Goal: Find contact information: Find contact information

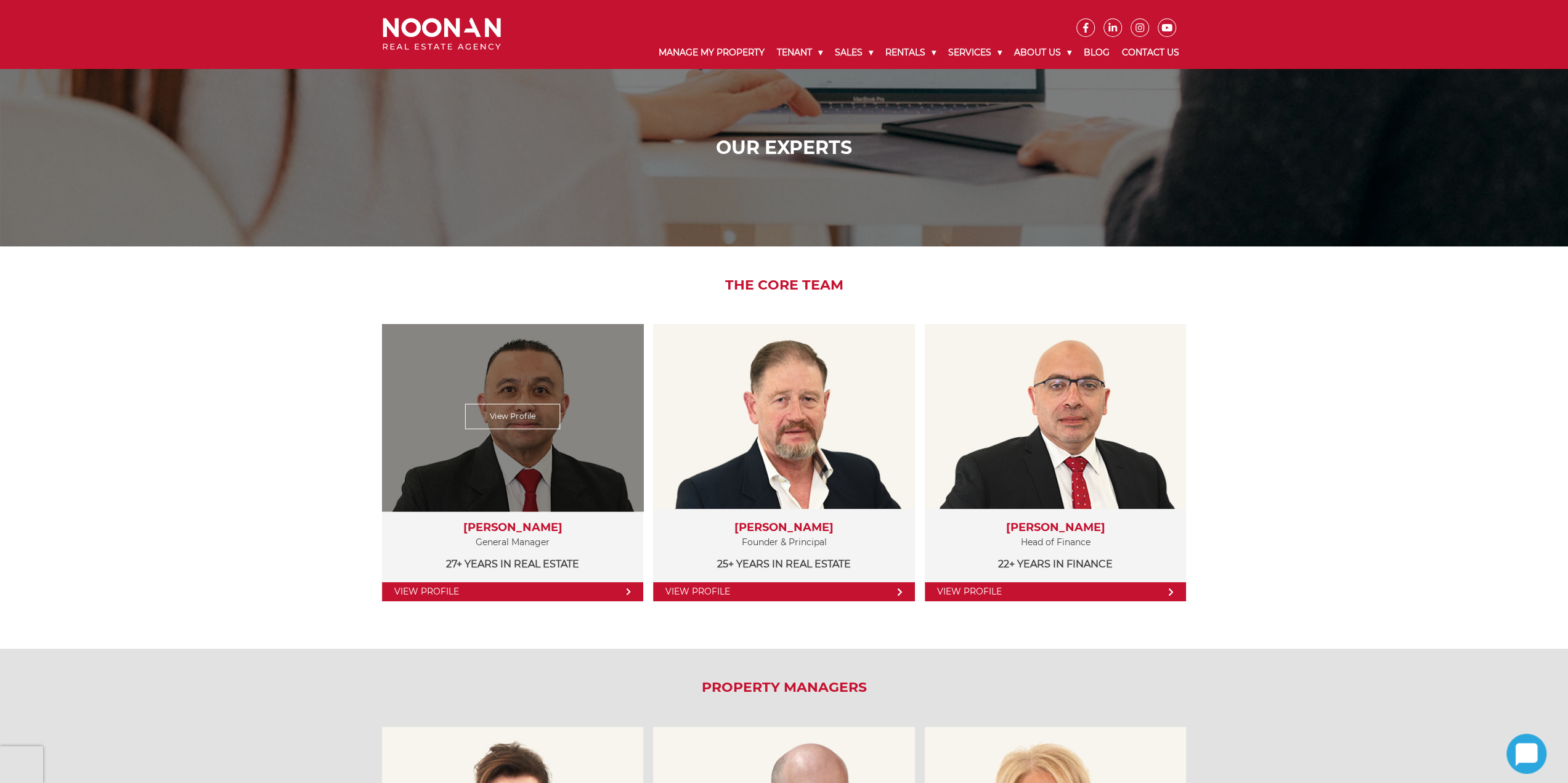
click at [508, 411] on link "View Profile" at bounding box center [513, 417] width 96 height 25
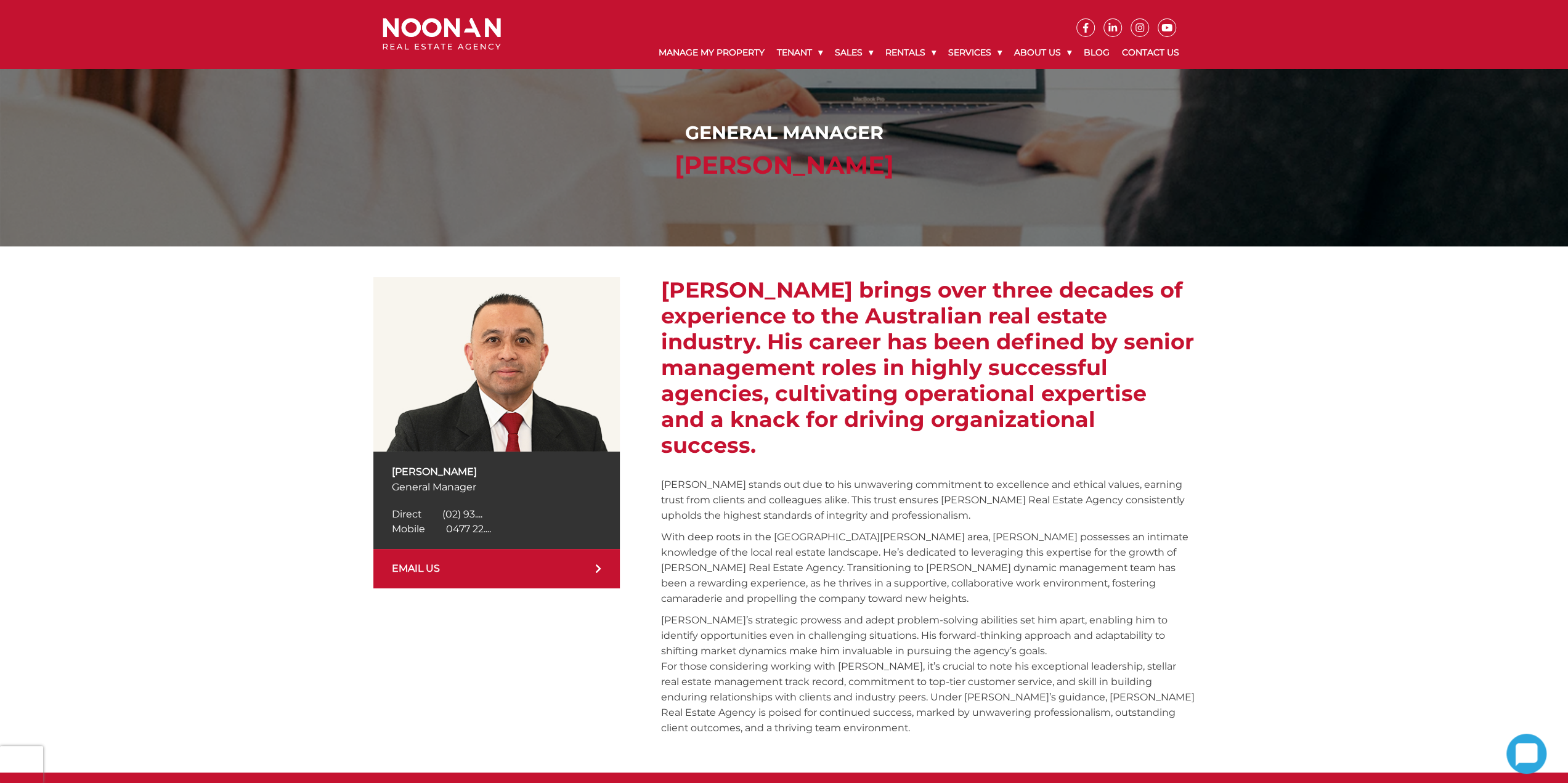
click at [465, 527] on span "0477 22...." at bounding box center [468, 529] width 45 height 12
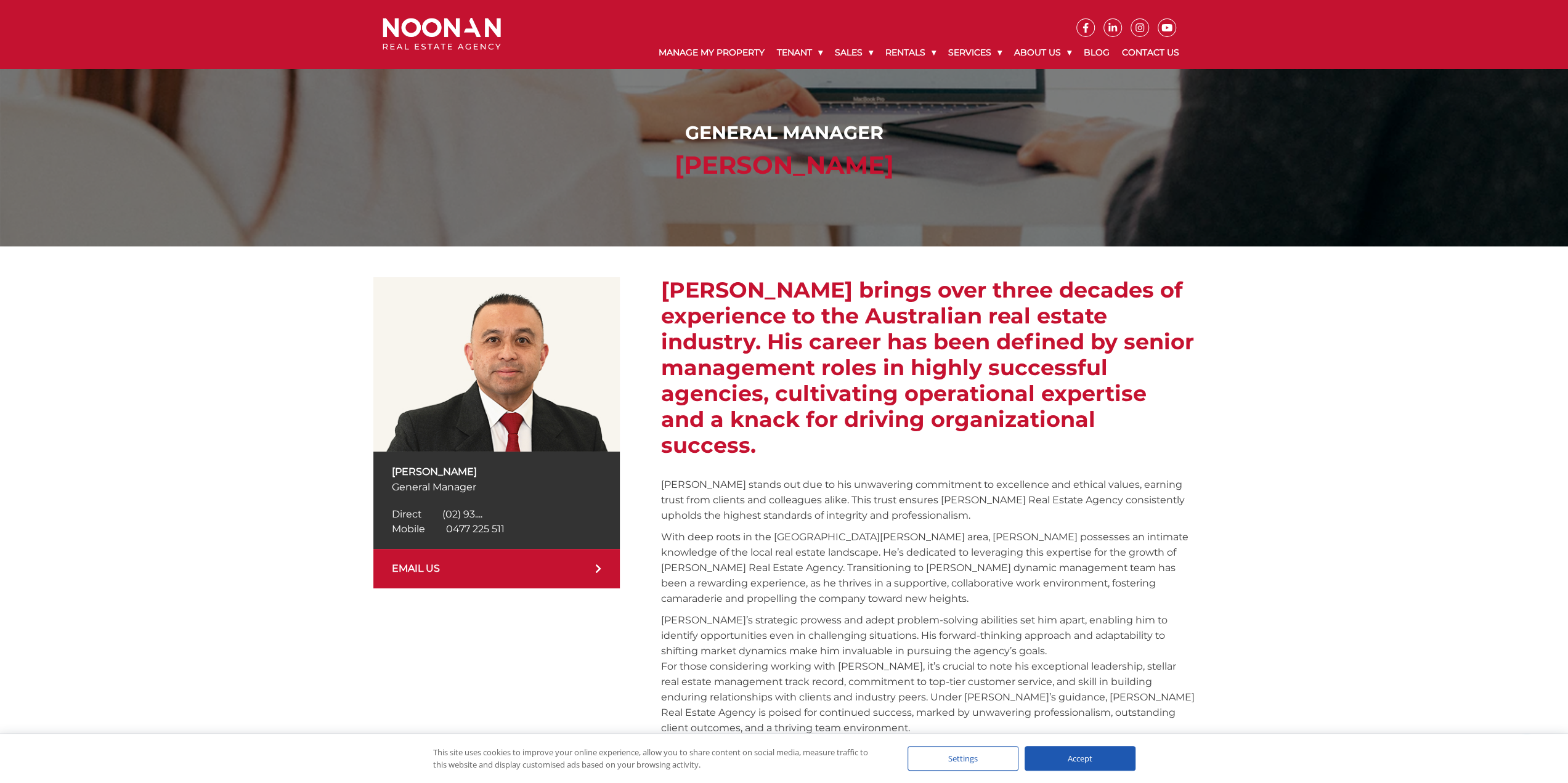
drag, startPoint x: 529, startPoint y: 532, endPoint x: 450, endPoint y: 533, distance: 79.0
click at [450, 533] on div "Mobile 0477 225 511 Mobile 0477 22...." at bounding box center [497, 529] width 210 height 15
click at [524, 529] on div "Mobile 0477 225 511 Mobile 0477 22...." at bounding box center [497, 529] width 210 height 15
drag, startPoint x: 509, startPoint y: 529, endPoint x: 445, endPoint y: 528, distance: 64.0
click at [445, 528] on div "Mobile 0477 225 511 Mobile 0477 22...." at bounding box center [497, 529] width 210 height 15
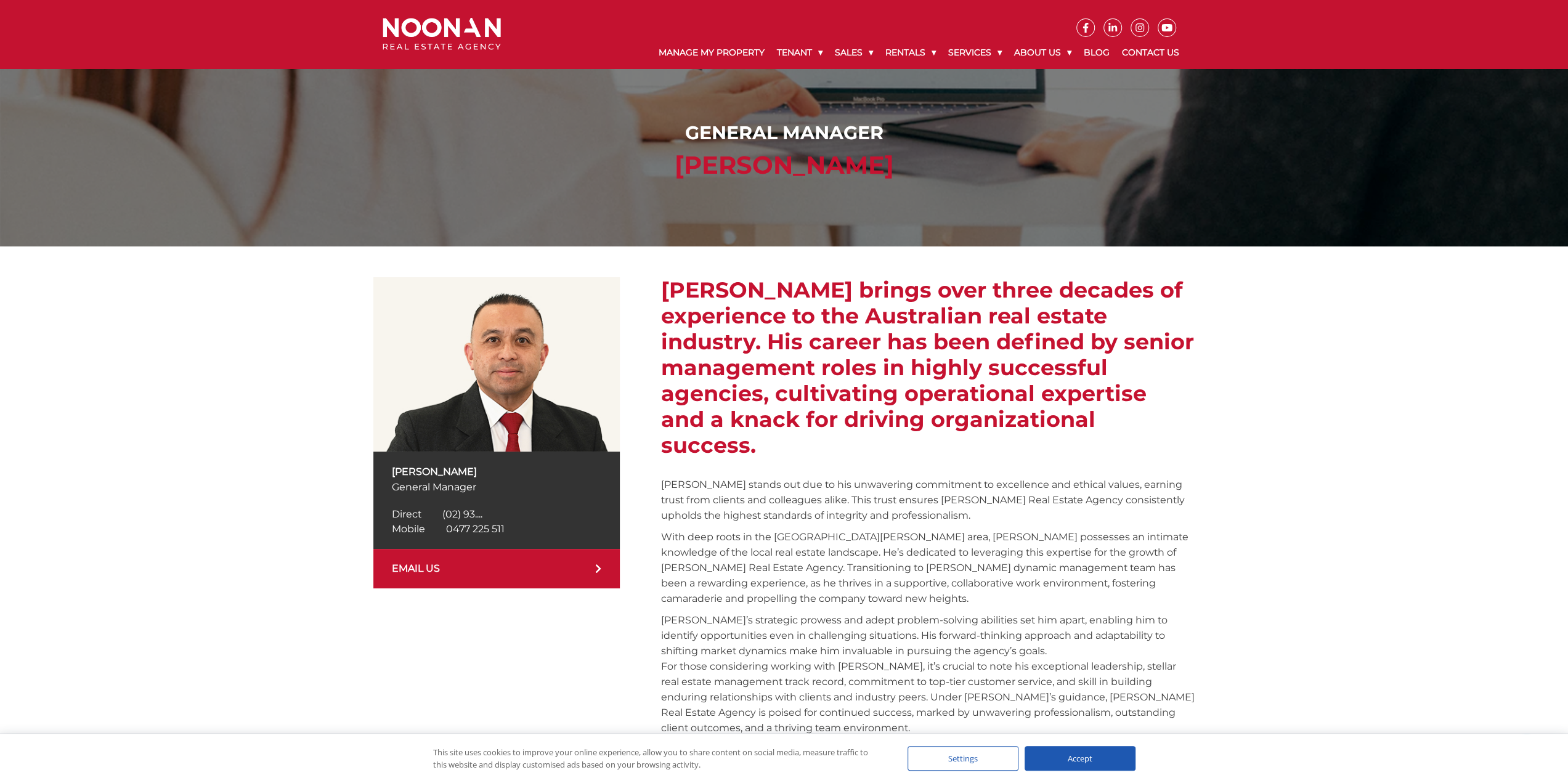
copy span "0477 225 511"
